Goal: Task Accomplishment & Management: Manage account settings

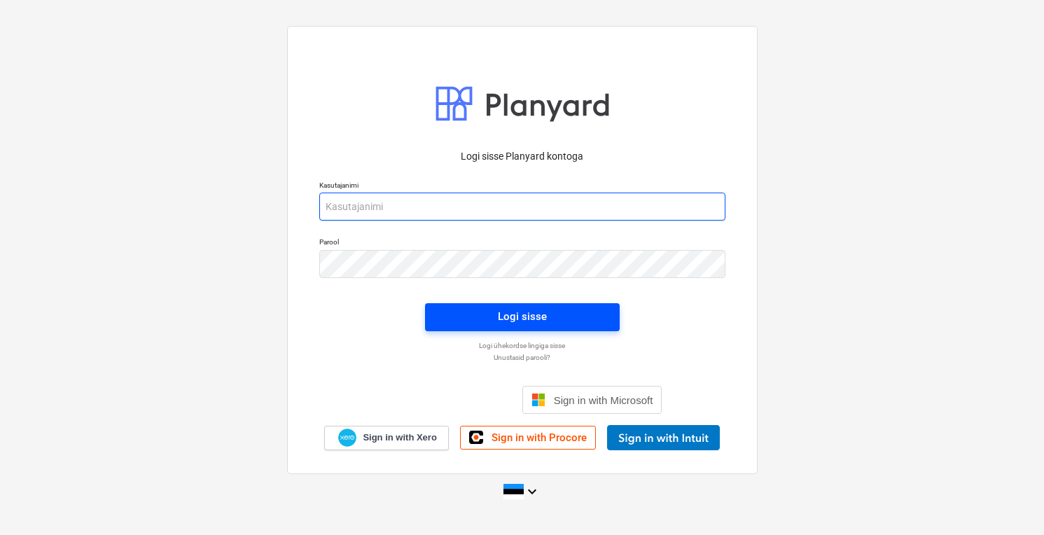
type input "[PERSON_NAME][EMAIL_ADDRESS][DOMAIN_NAME]"
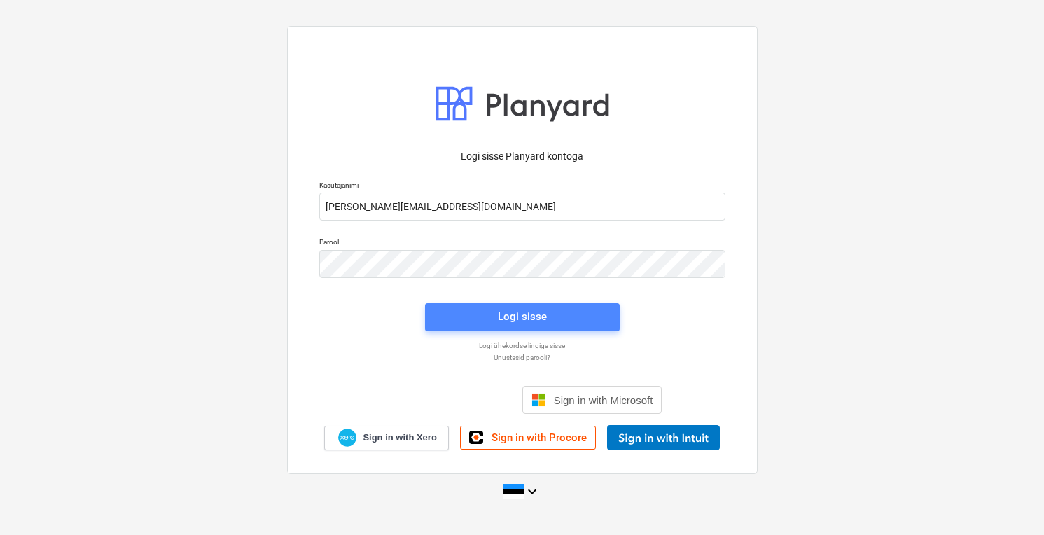
click at [538, 314] on div "Logi sisse" at bounding box center [522, 316] width 49 height 18
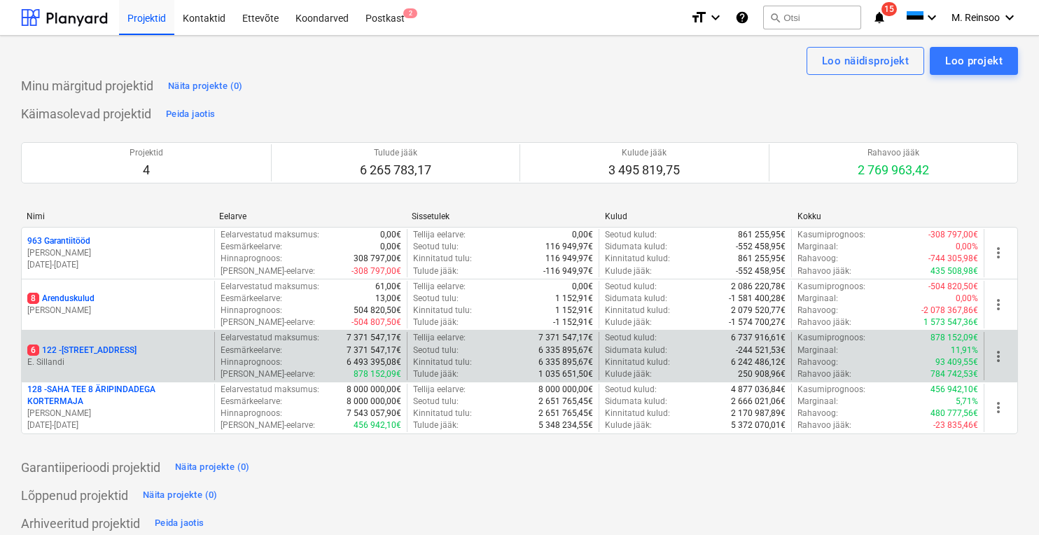
click at [43, 354] on p "6 122 - [STREET_ADDRESS]" at bounding box center [81, 350] width 109 height 12
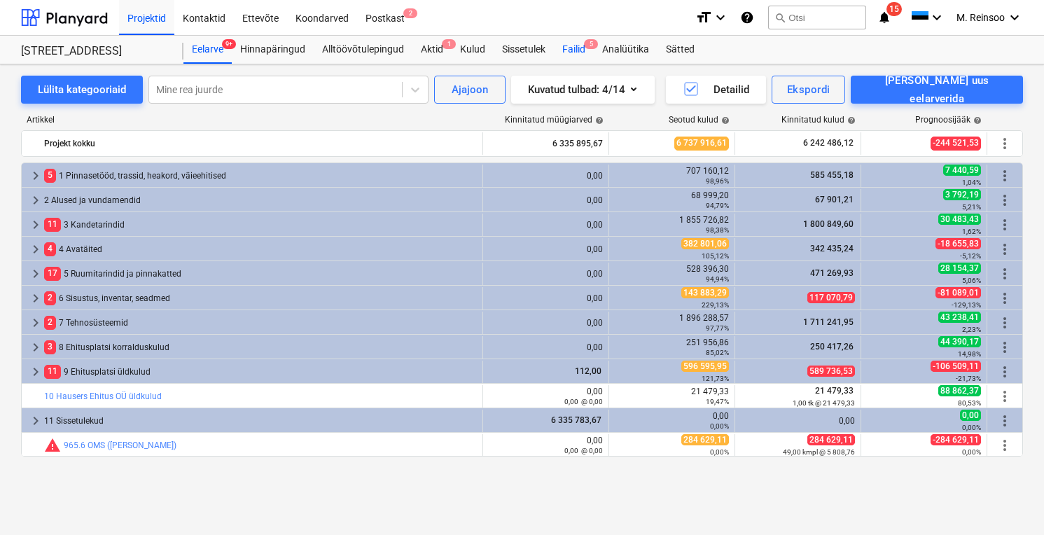
click at [574, 50] on div "Failid 5" at bounding box center [574, 50] width 40 height 28
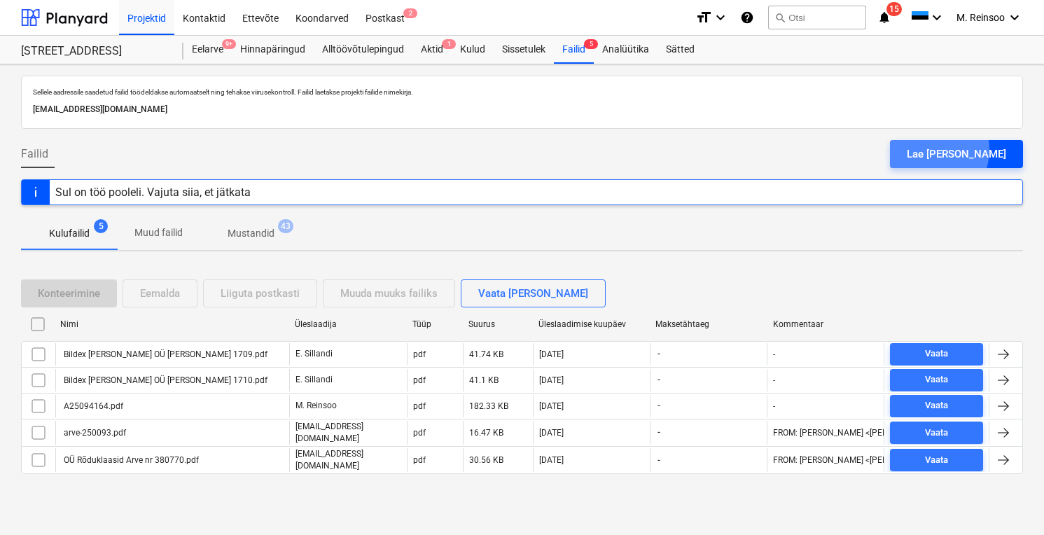
click at [962, 150] on div "Lae [PERSON_NAME]" at bounding box center [956, 154] width 99 height 18
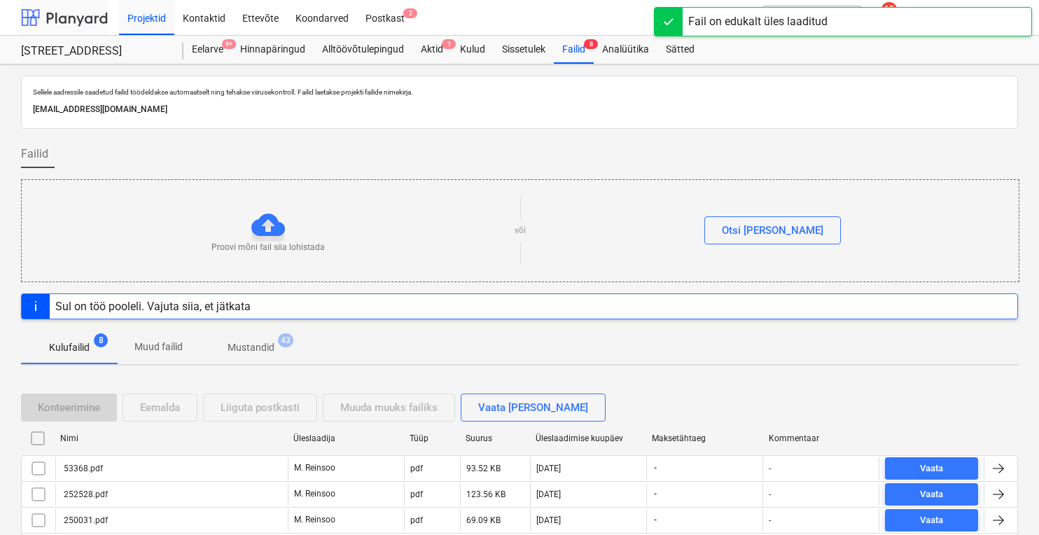
click at [64, 19] on div at bounding box center [64, 17] width 87 height 35
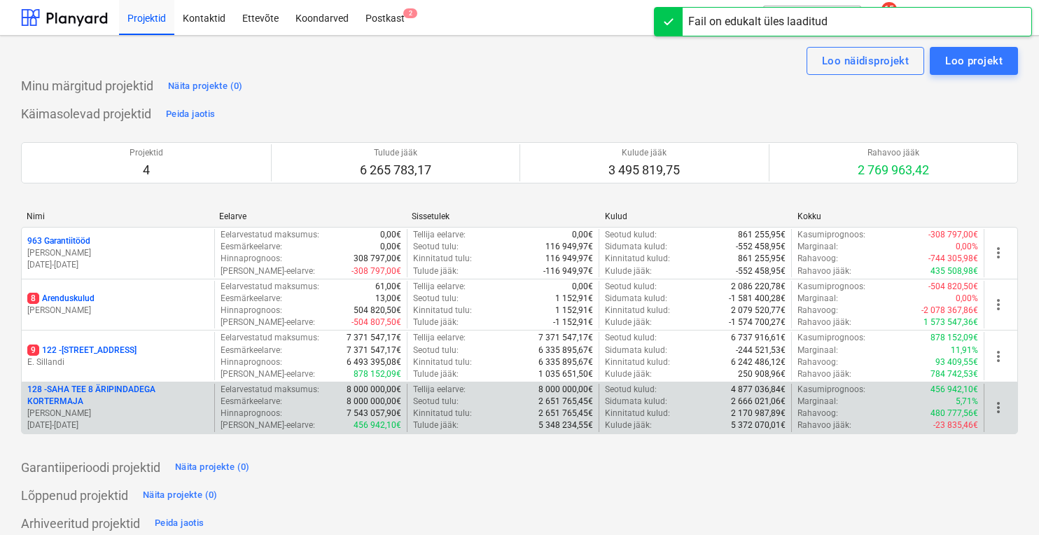
click at [90, 391] on p "128 - SAHA TEE 8 ÄRIPINDADEGA KORTERMAJA" at bounding box center [117, 396] width 181 height 24
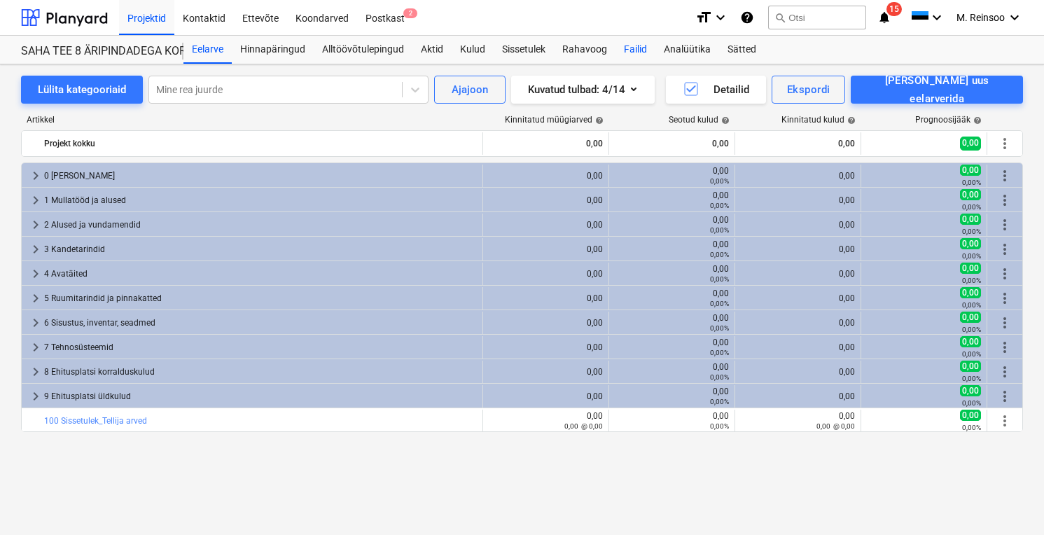
click at [637, 46] on div "Failid" at bounding box center [635, 50] width 40 height 28
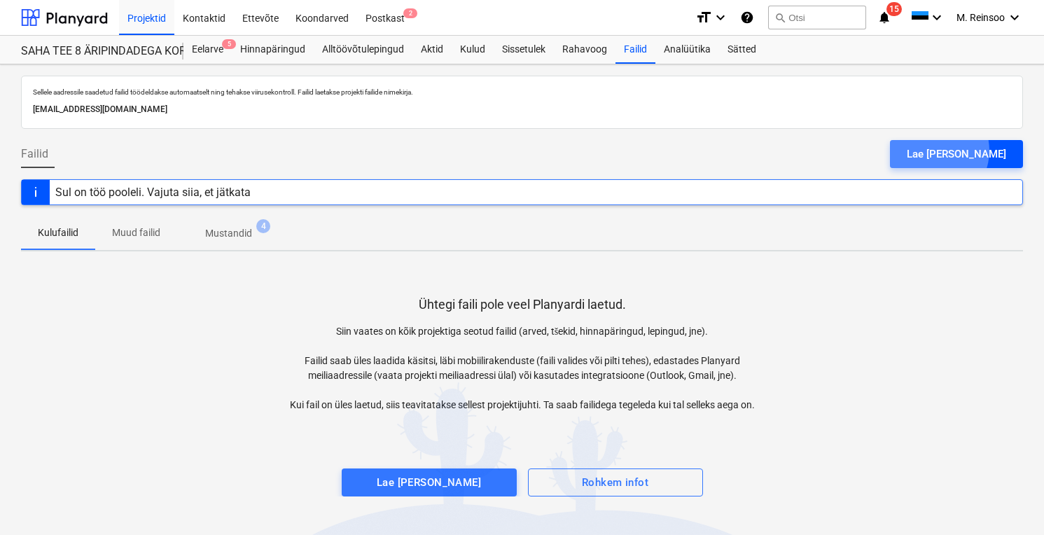
click at [967, 151] on div "Lae [PERSON_NAME]" at bounding box center [956, 154] width 99 height 18
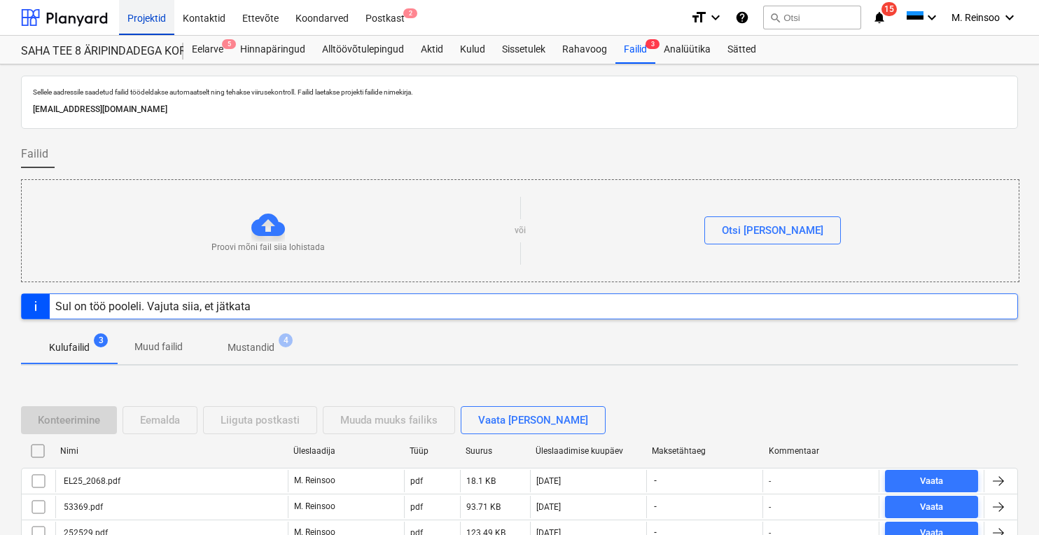
click at [134, 15] on div "Projektid" at bounding box center [146, 17] width 55 height 36
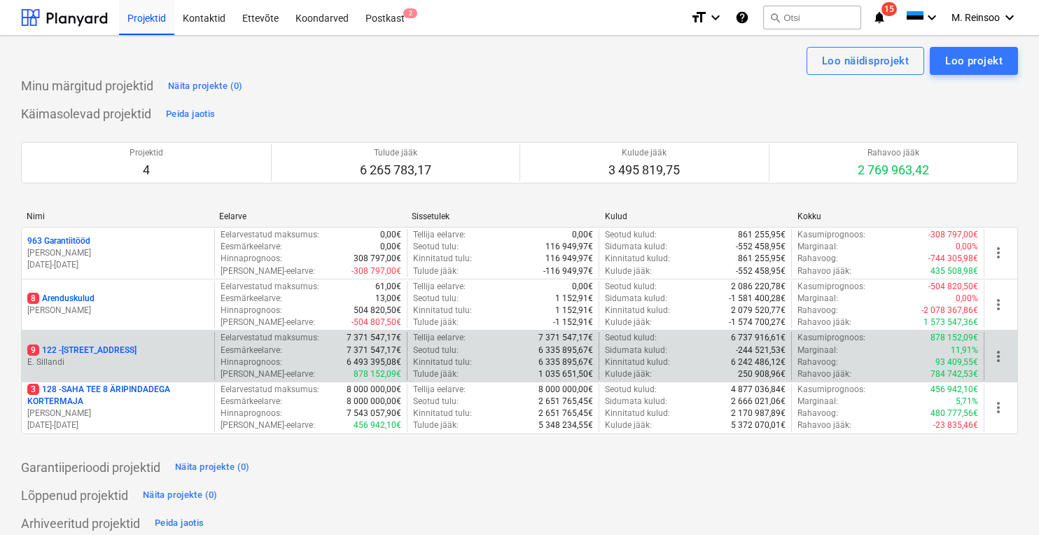
click at [60, 354] on p "9 122 - [STREET_ADDRESS]" at bounding box center [81, 350] width 109 height 12
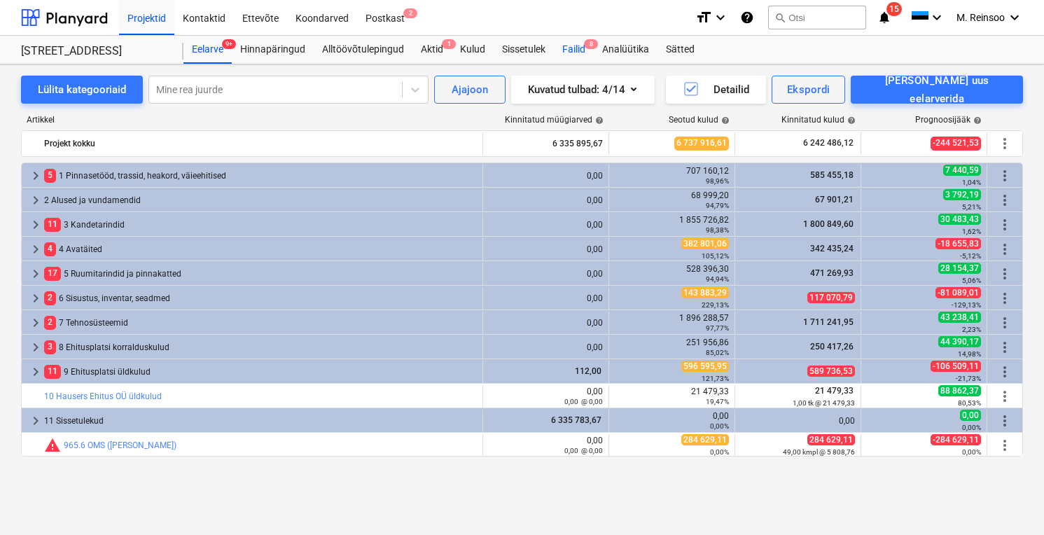
click at [576, 45] on div "Failid 8" at bounding box center [574, 50] width 40 height 28
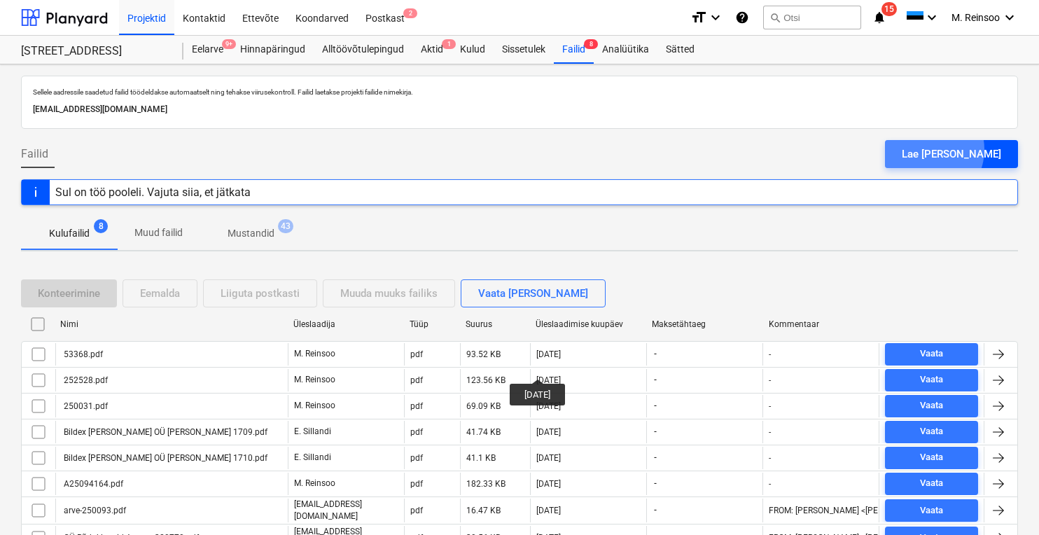
click at [963, 150] on div "Lae [PERSON_NAME]" at bounding box center [951, 154] width 99 height 18
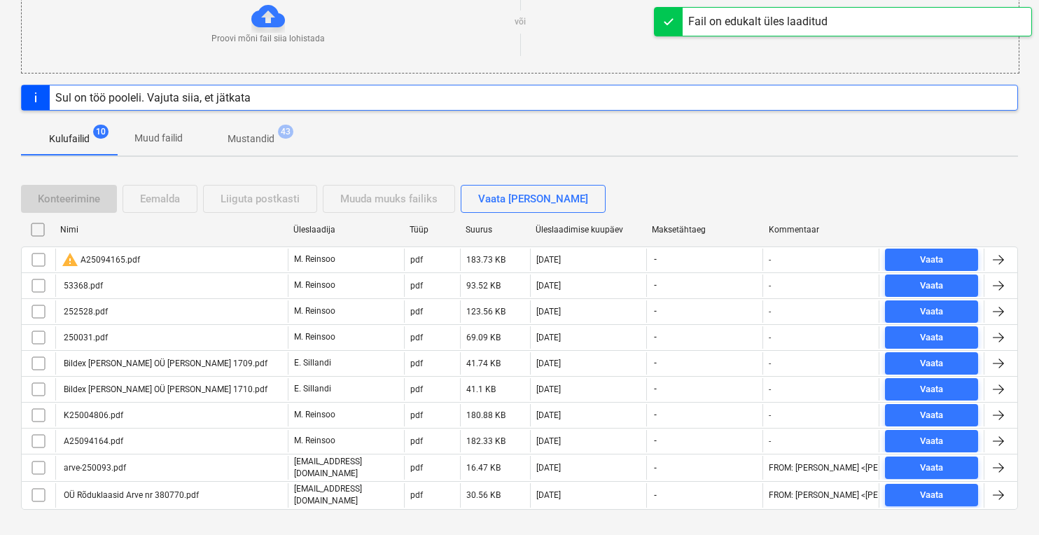
scroll to position [216, 0]
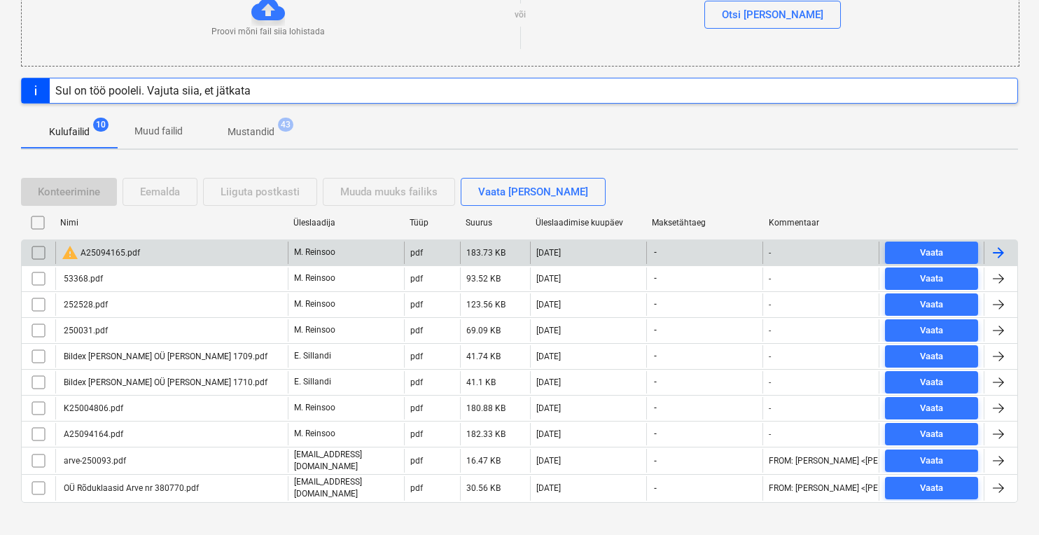
click at [626, 250] on div "[DATE]" at bounding box center [588, 253] width 116 height 22
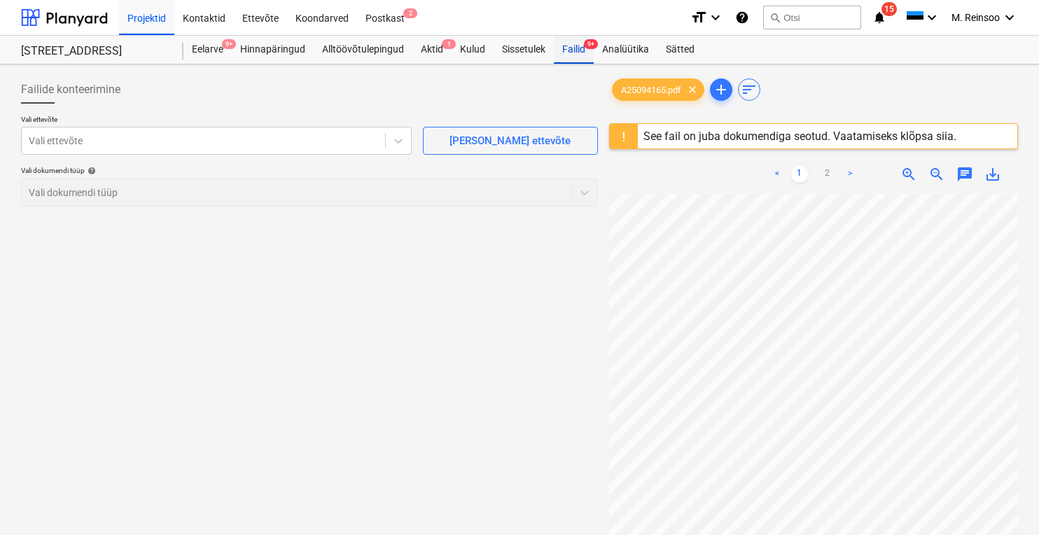
click at [571, 49] on div "Failid 9+" at bounding box center [574, 50] width 40 height 28
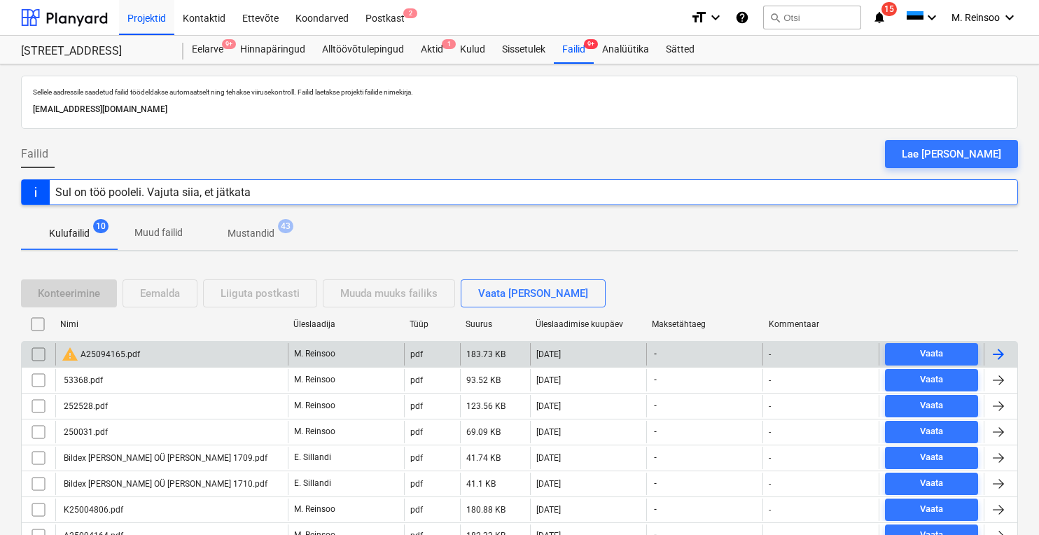
click at [1002, 347] on div at bounding box center [998, 354] width 17 height 17
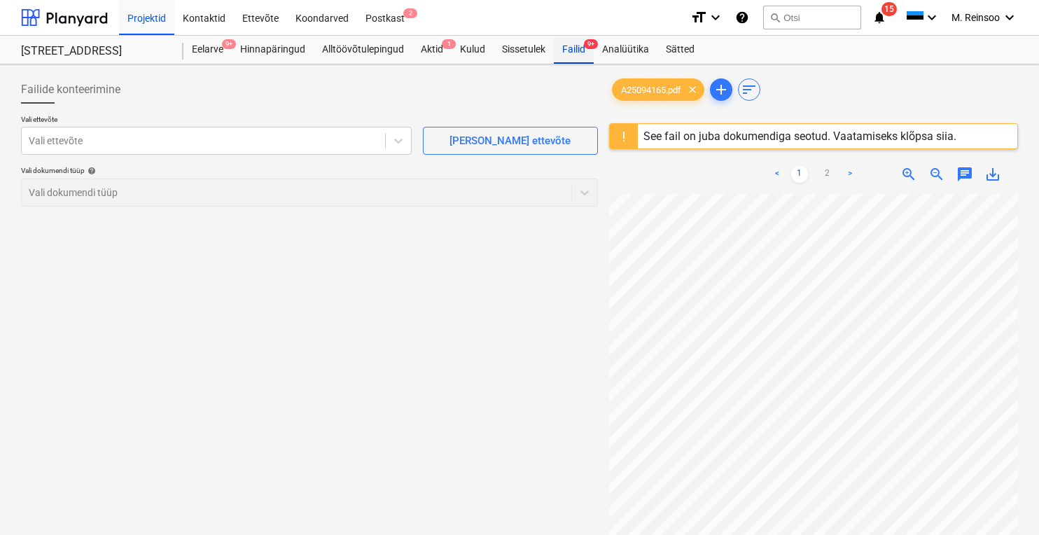
click at [576, 43] on div "Failid 9+" at bounding box center [574, 50] width 40 height 28
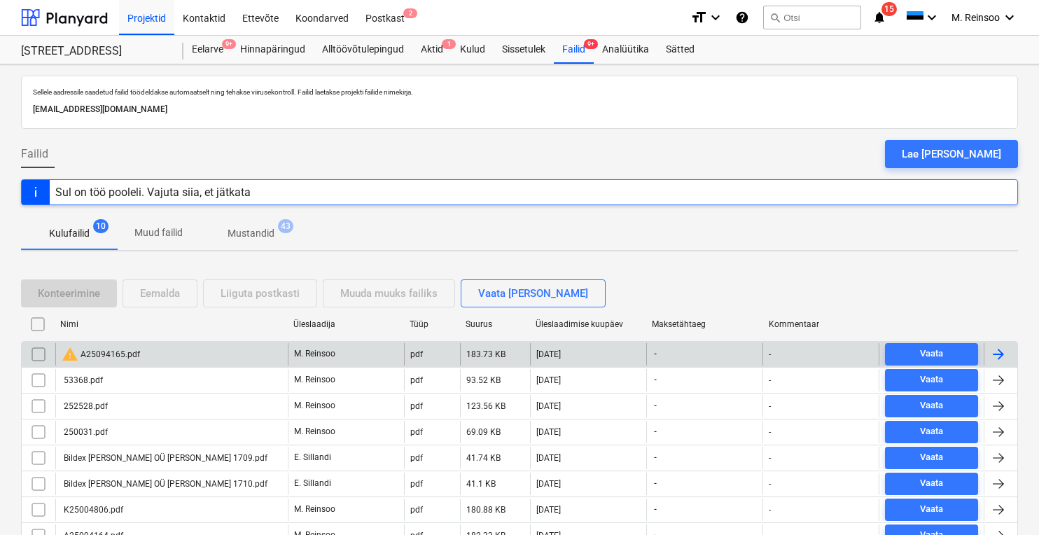
click at [39, 354] on input "checkbox" at bounding box center [38, 354] width 22 height 22
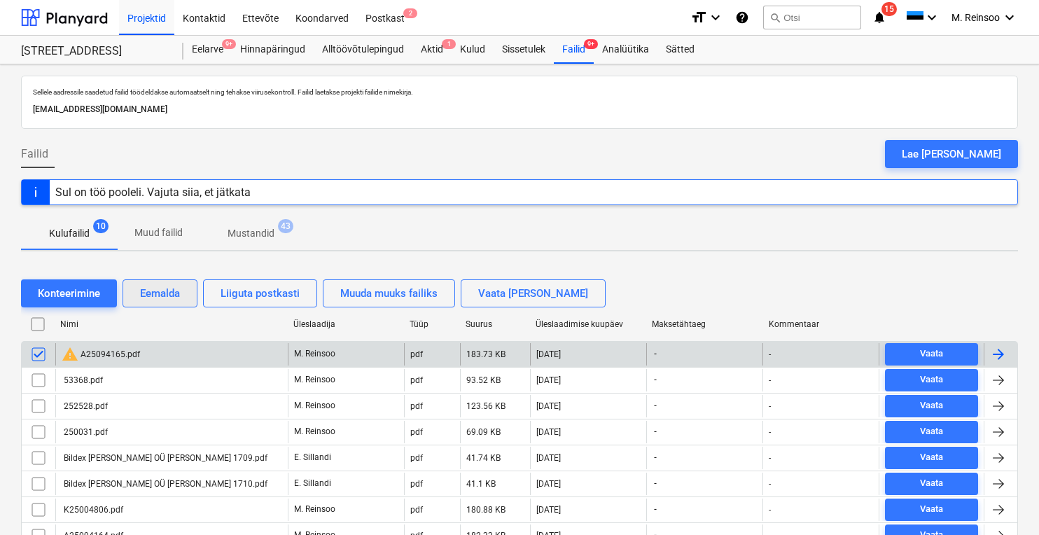
click at [151, 289] on div "Eemalda" at bounding box center [160, 293] width 40 height 18
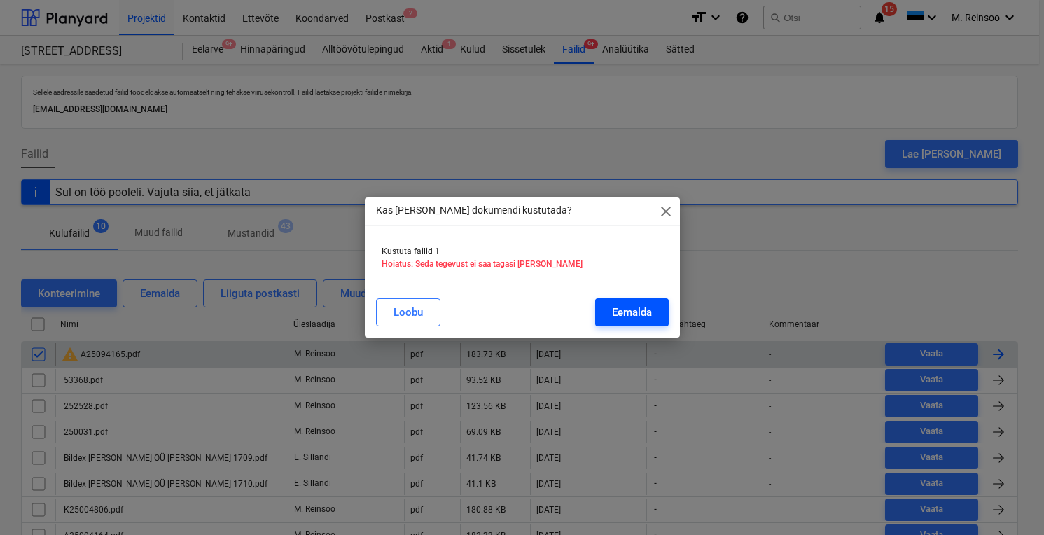
click at [629, 311] on div "Eemalda" at bounding box center [632, 312] width 40 height 18
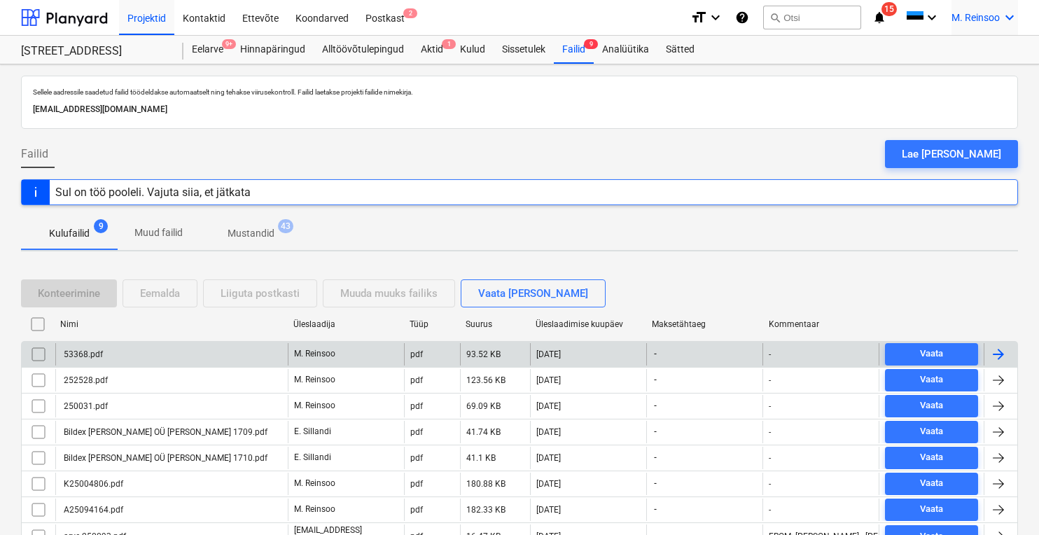
click at [1002, 20] on icon "keyboard_arrow_down" at bounding box center [1009, 17] width 17 height 17
click at [962, 76] on div "Logi välja" at bounding box center [976, 77] width 84 height 22
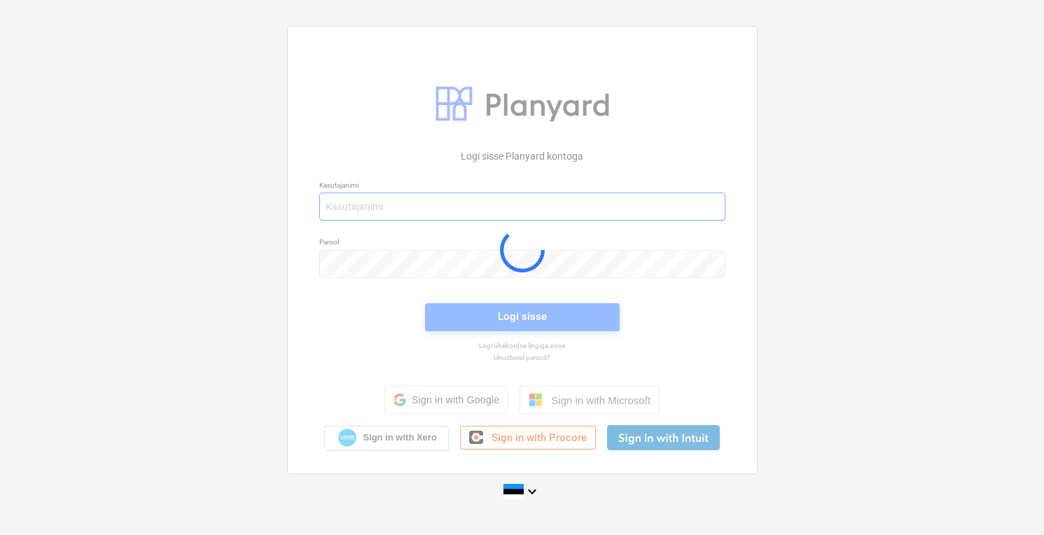
type input "[PERSON_NAME][EMAIL_ADDRESS][DOMAIN_NAME]"
